Goal: Information Seeking & Learning: Learn about a topic

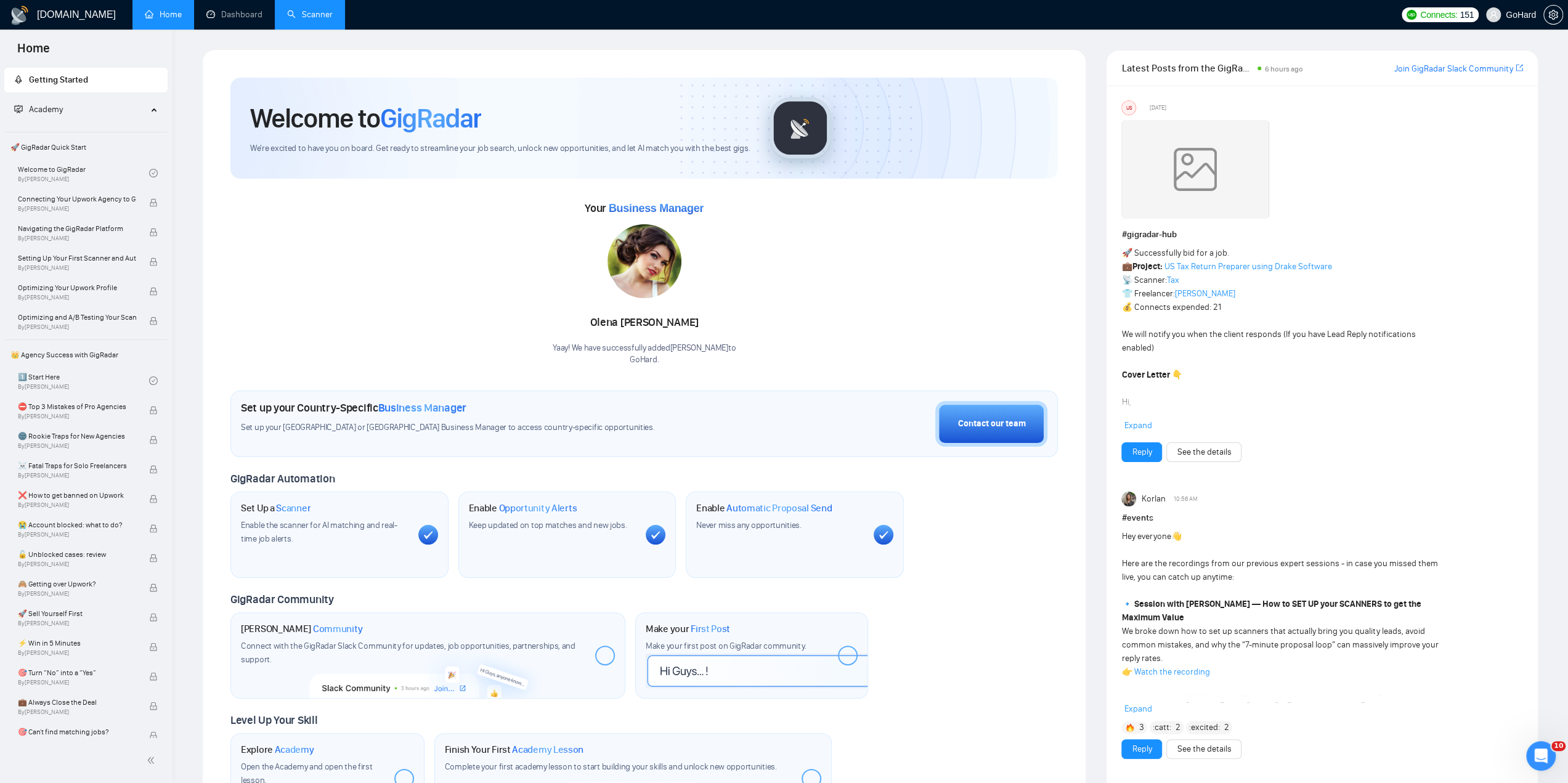
click at [321, 19] on link "Scanner" at bounding box center [310, 15] width 46 height 10
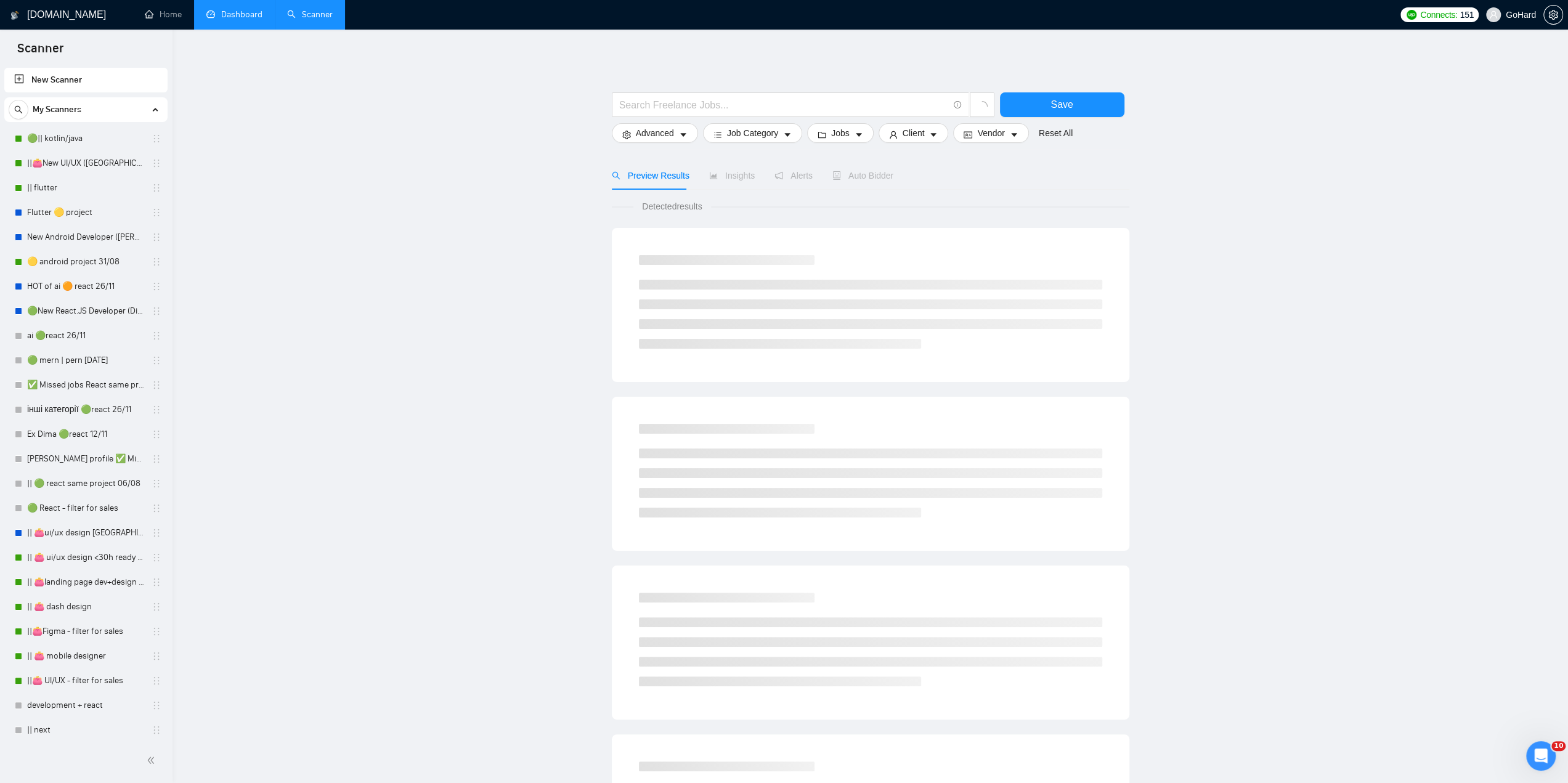
click at [249, 20] on link "Dashboard" at bounding box center [235, 15] width 56 height 10
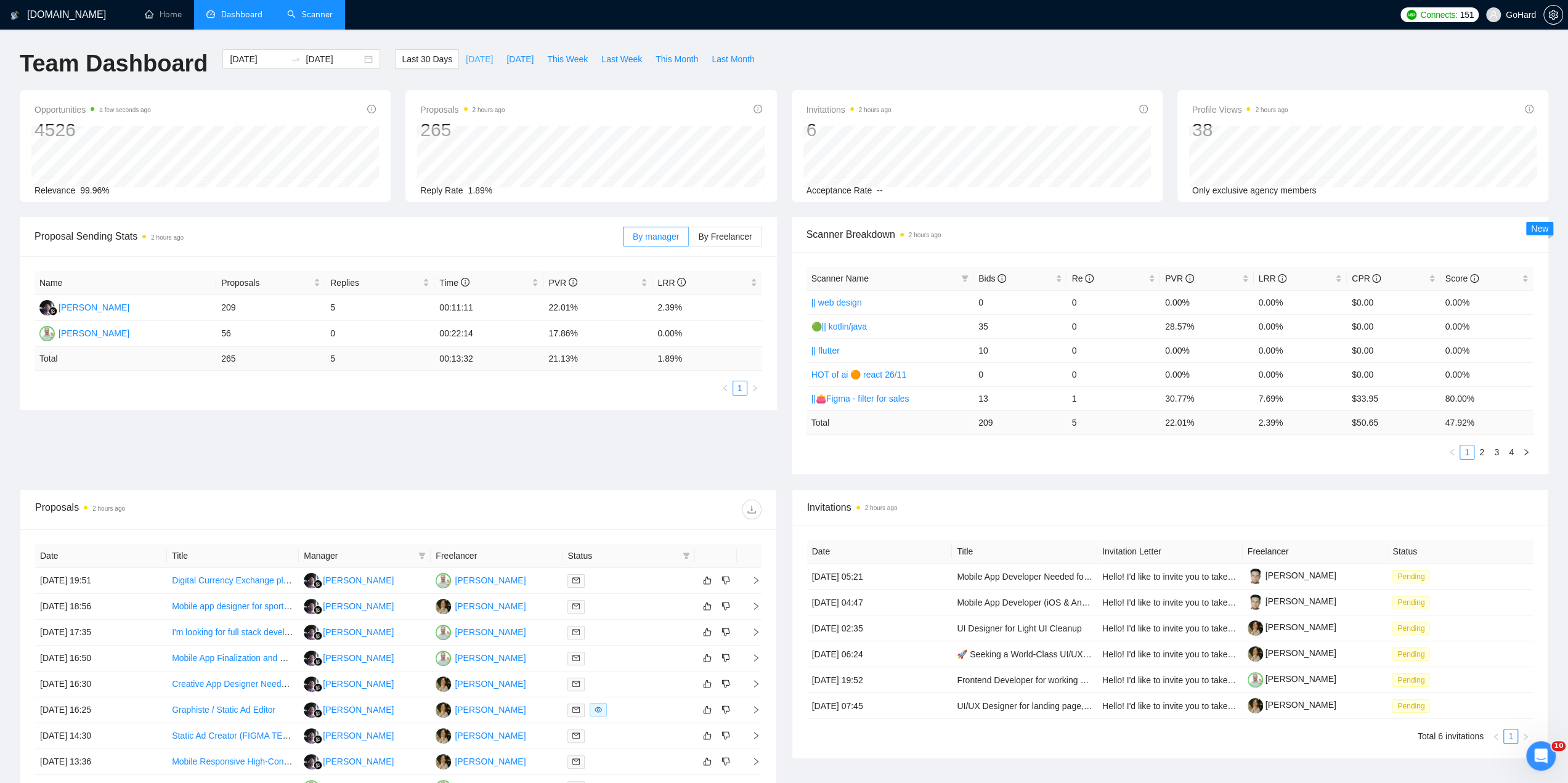
click at [478, 54] on button "[DATE]" at bounding box center [479, 59] width 41 height 20
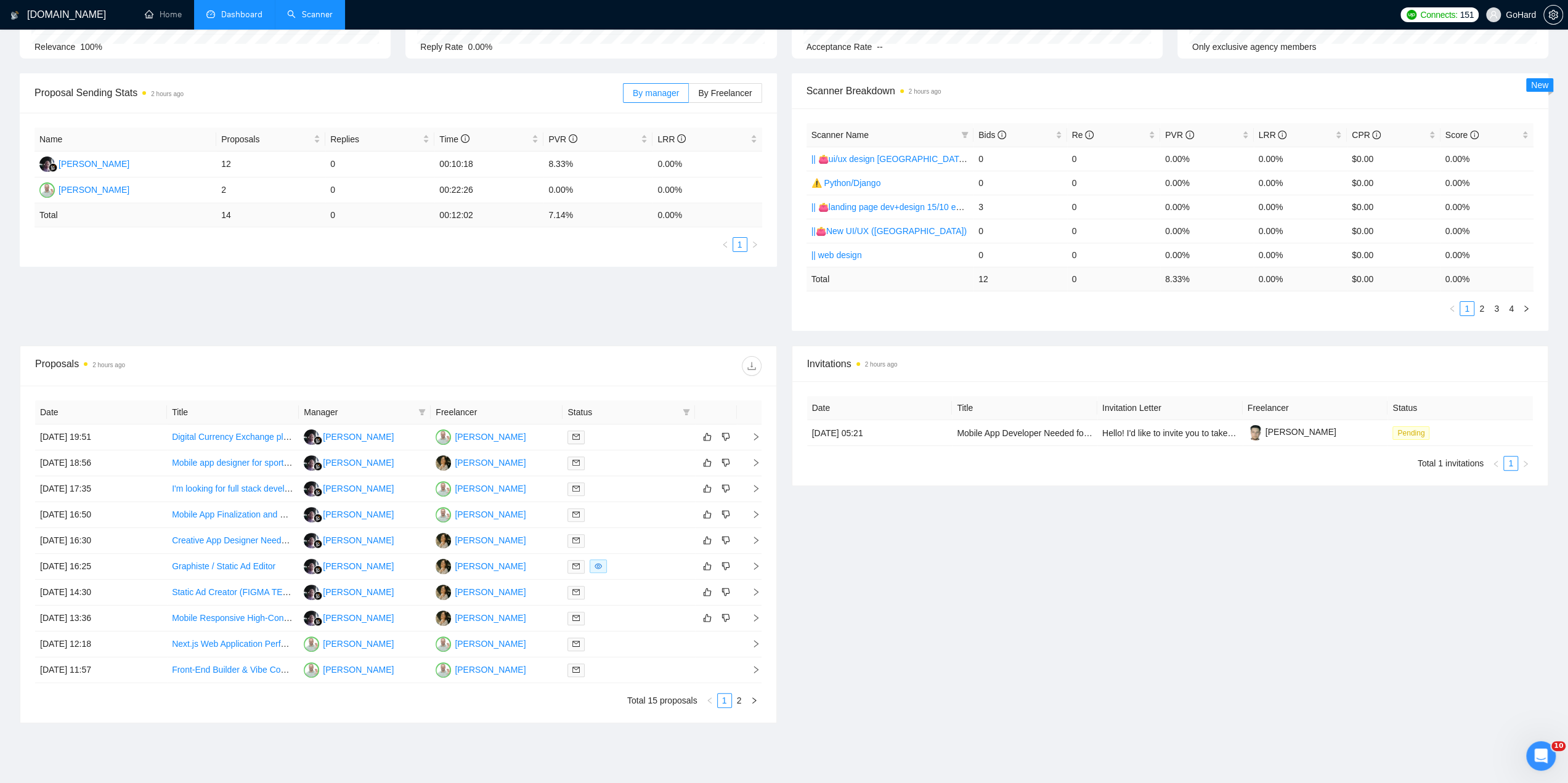
scroll to position [192, 0]
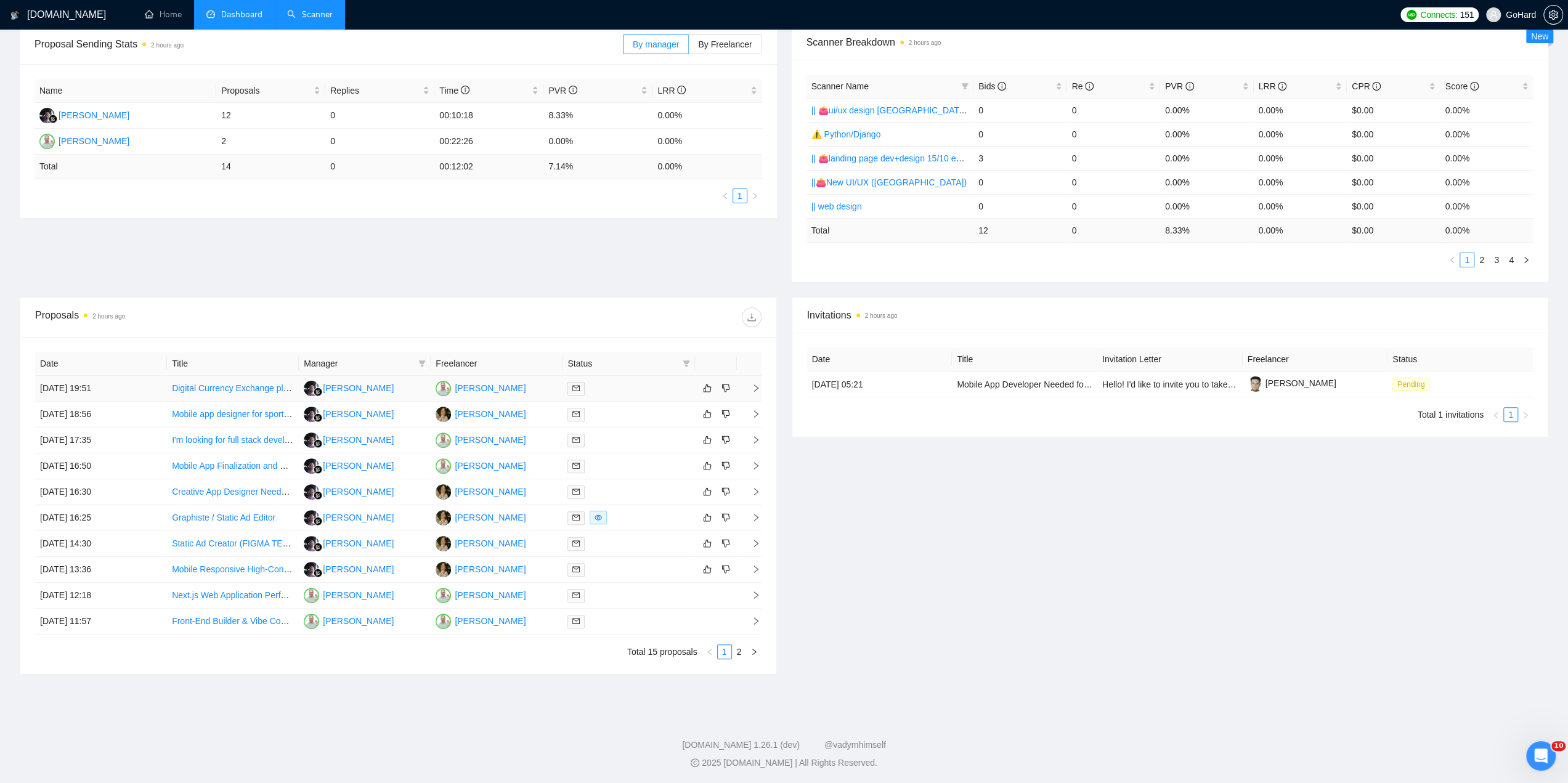
click at [618, 385] on div at bounding box center [628, 388] width 122 height 14
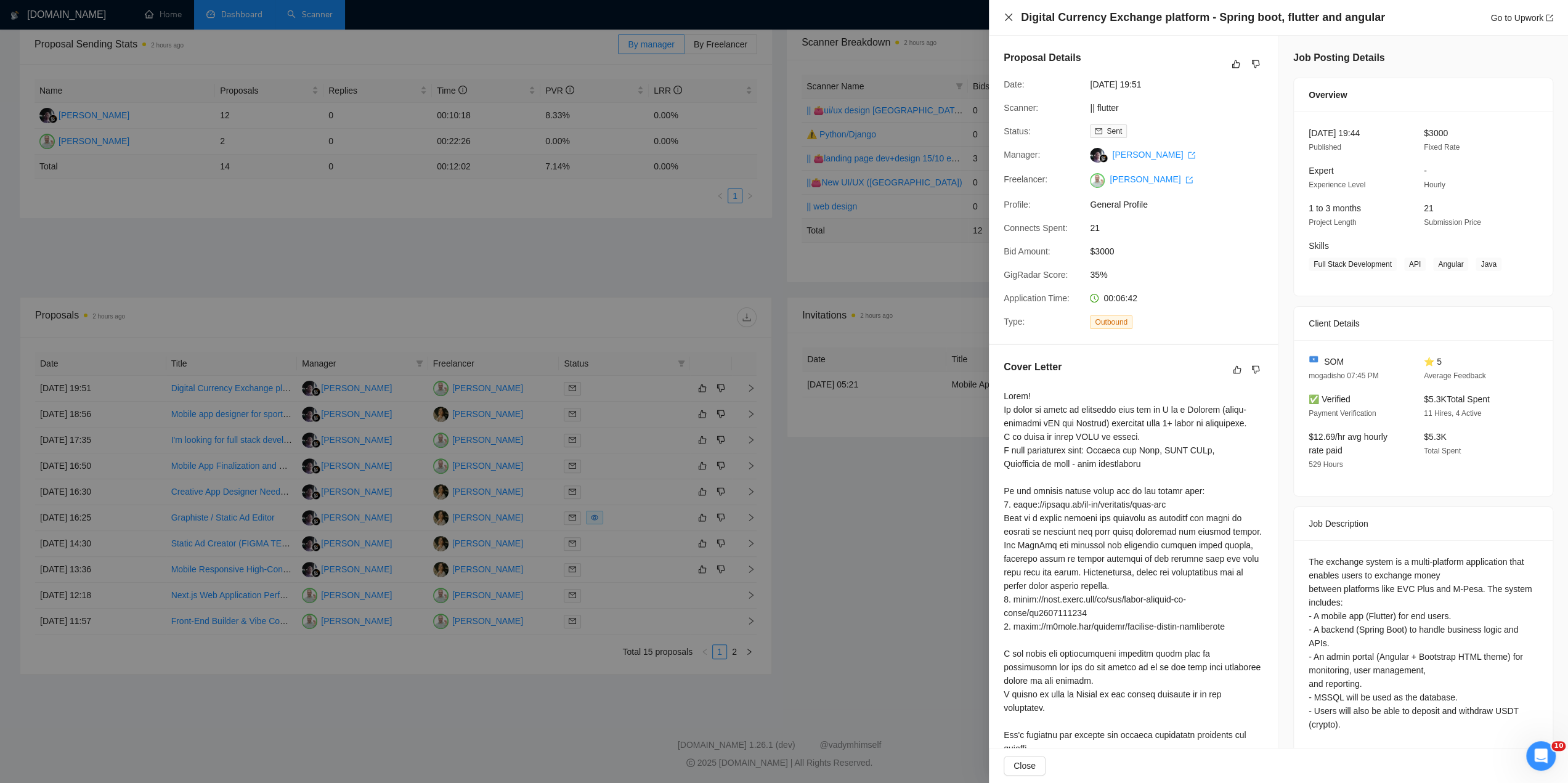
click at [1011, 21] on icon "close" at bounding box center [1009, 17] width 7 height 7
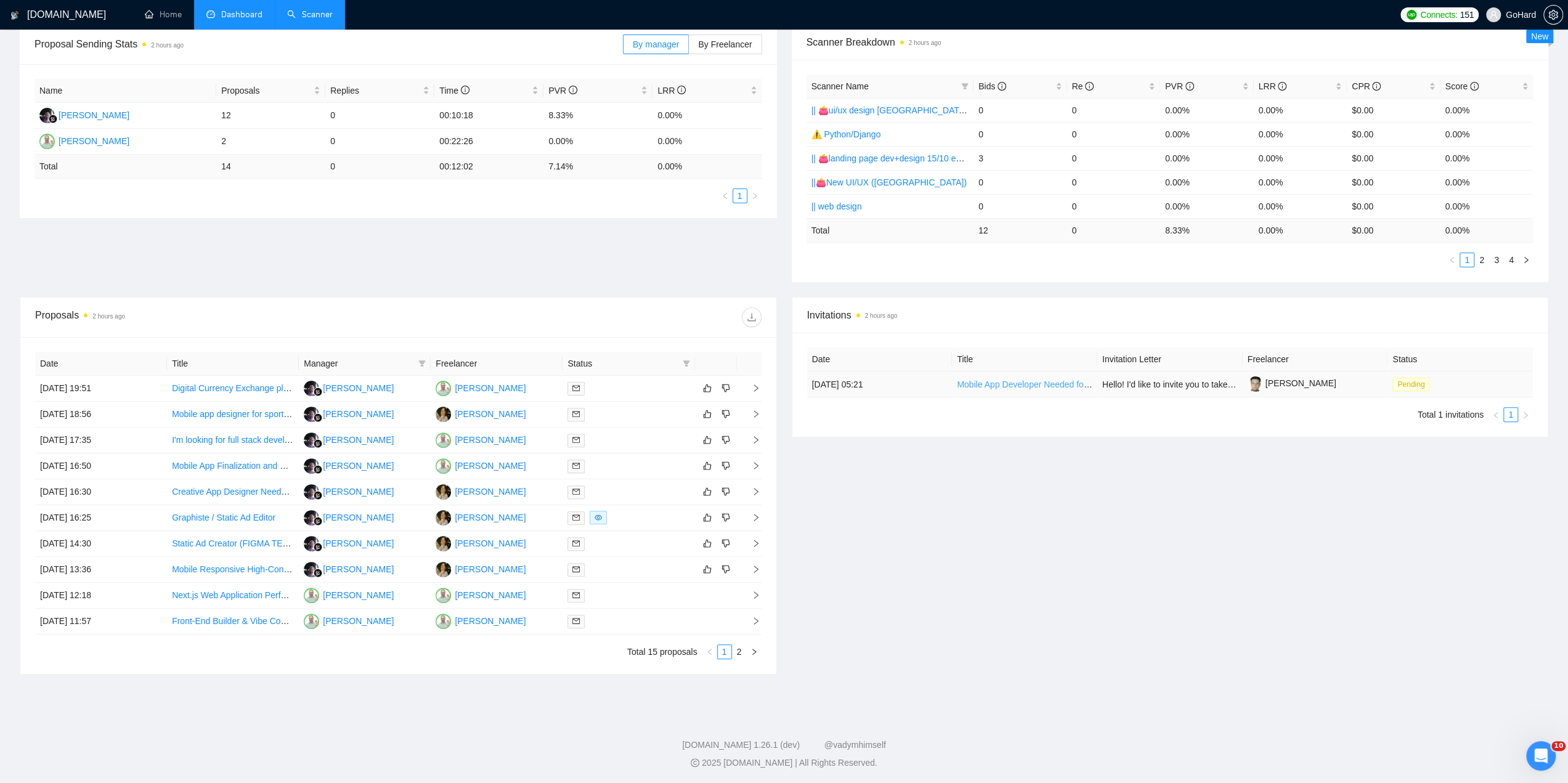
click at [1025, 382] on link "Mobile App Developer Needed for Push-Up Fitness App (iOS + Android) – V2 Featur…" at bounding box center [1122, 384] width 331 height 10
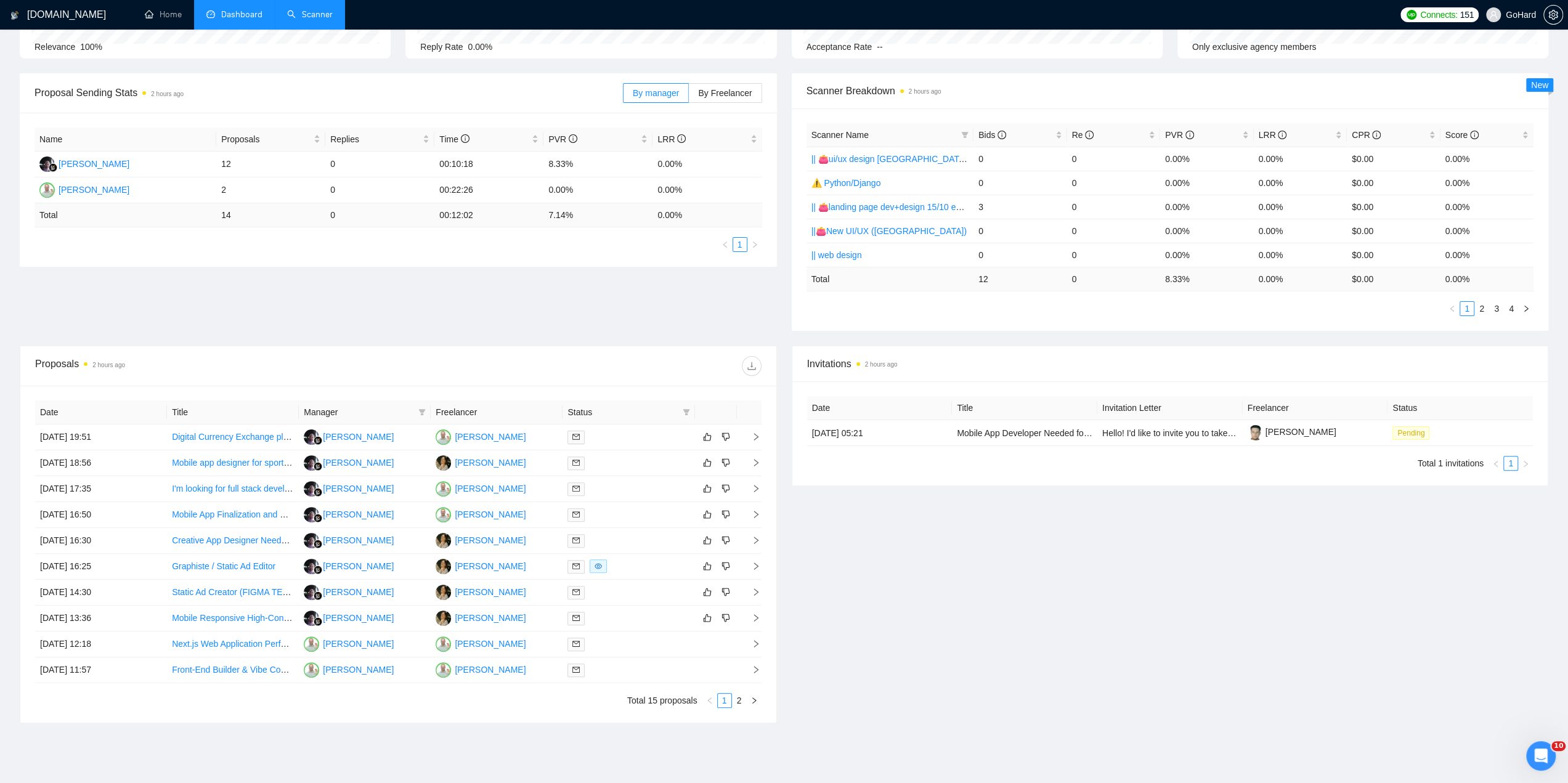
scroll to position [0, 0]
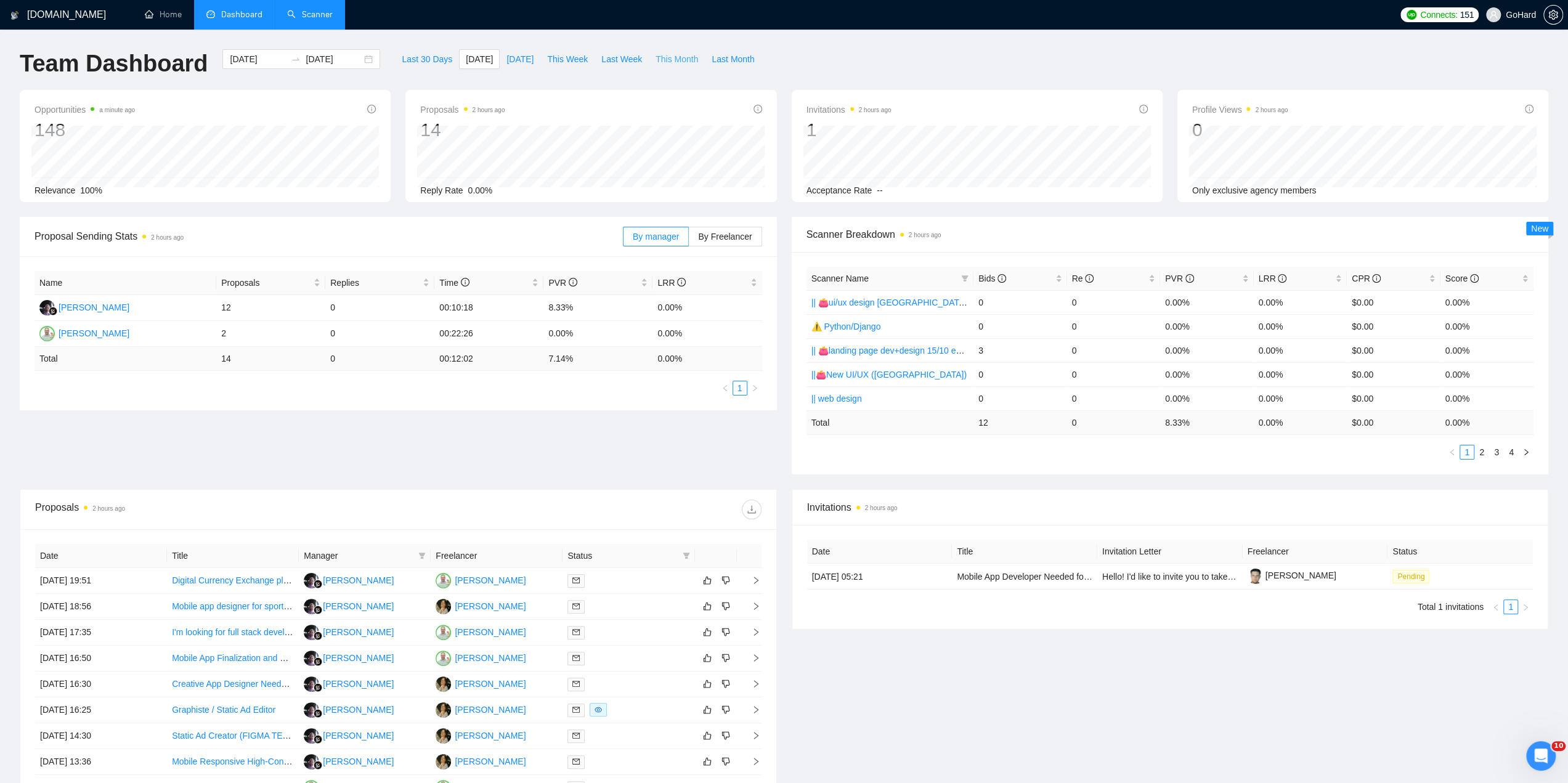
click at [655, 54] on span "This Month" at bounding box center [677, 59] width 43 height 13
type input "[DATE]"
